Goal: Browse casually

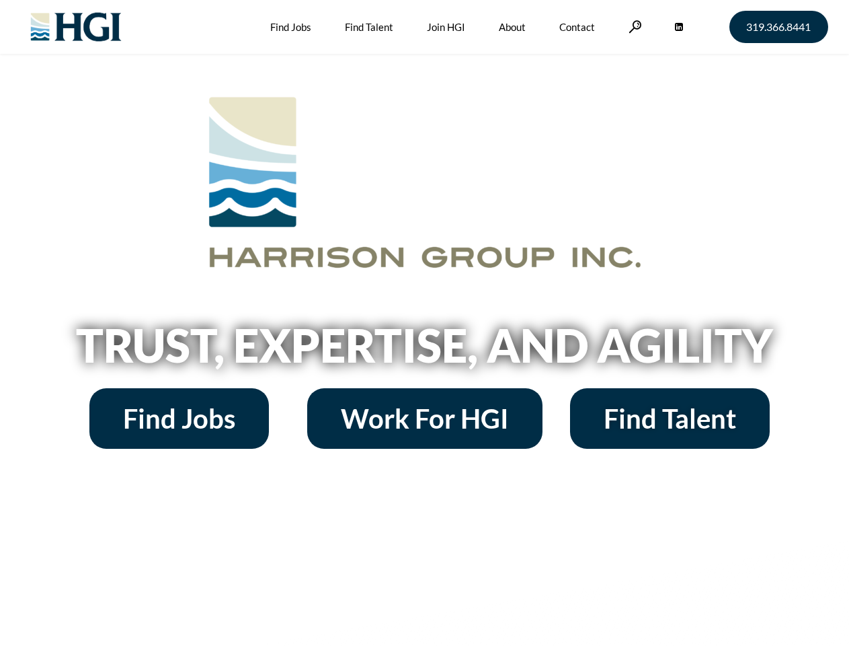
click at [424, 323] on h2 "Trust, Expertise, and Agility" at bounding box center [425, 345] width 767 height 46
click at [634, 26] on link at bounding box center [635, 26] width 13 height 13
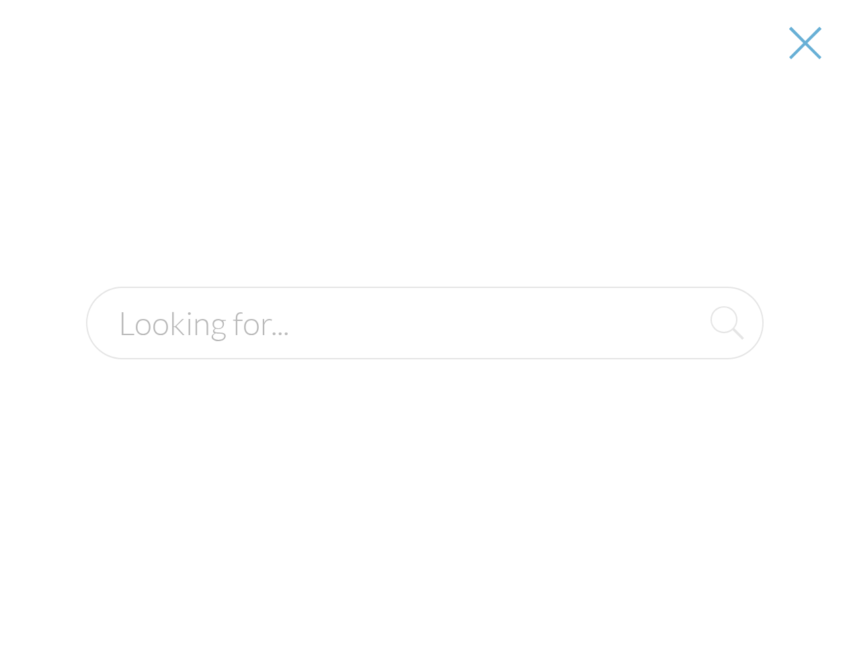
click at [424, 350] on h2 "Trust, Expertise, and Agility" at bounding box center [425, 345] width 767 height 46
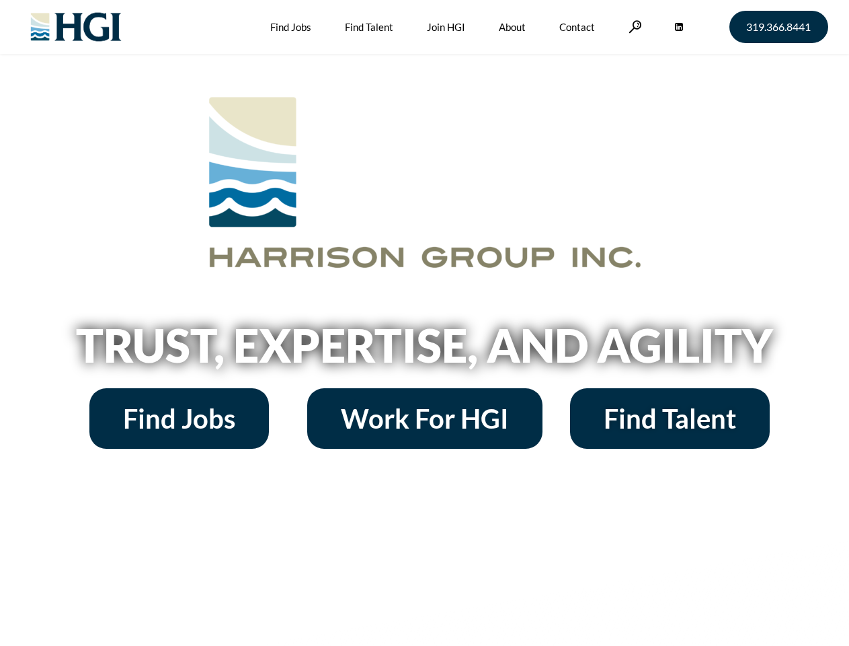
click at [424, 323] on h2 "Trust, Expertise, and Agility" at bounding box center [425, 345] width 767 height 46
click at [634, 26] on link at bounding box center [635, 26] width 13 height 13
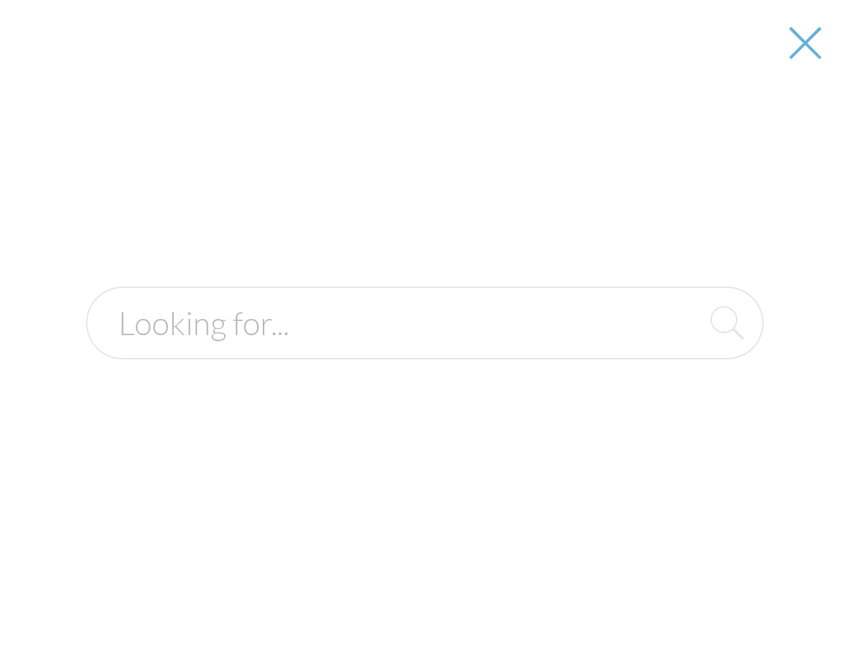
click at [424, 350] on h2 "Trust, Expertise, and Agility" at bounding box center [425, 345] width 767 height 46
